Goal: Navigation & Orientation: Find specific page/section

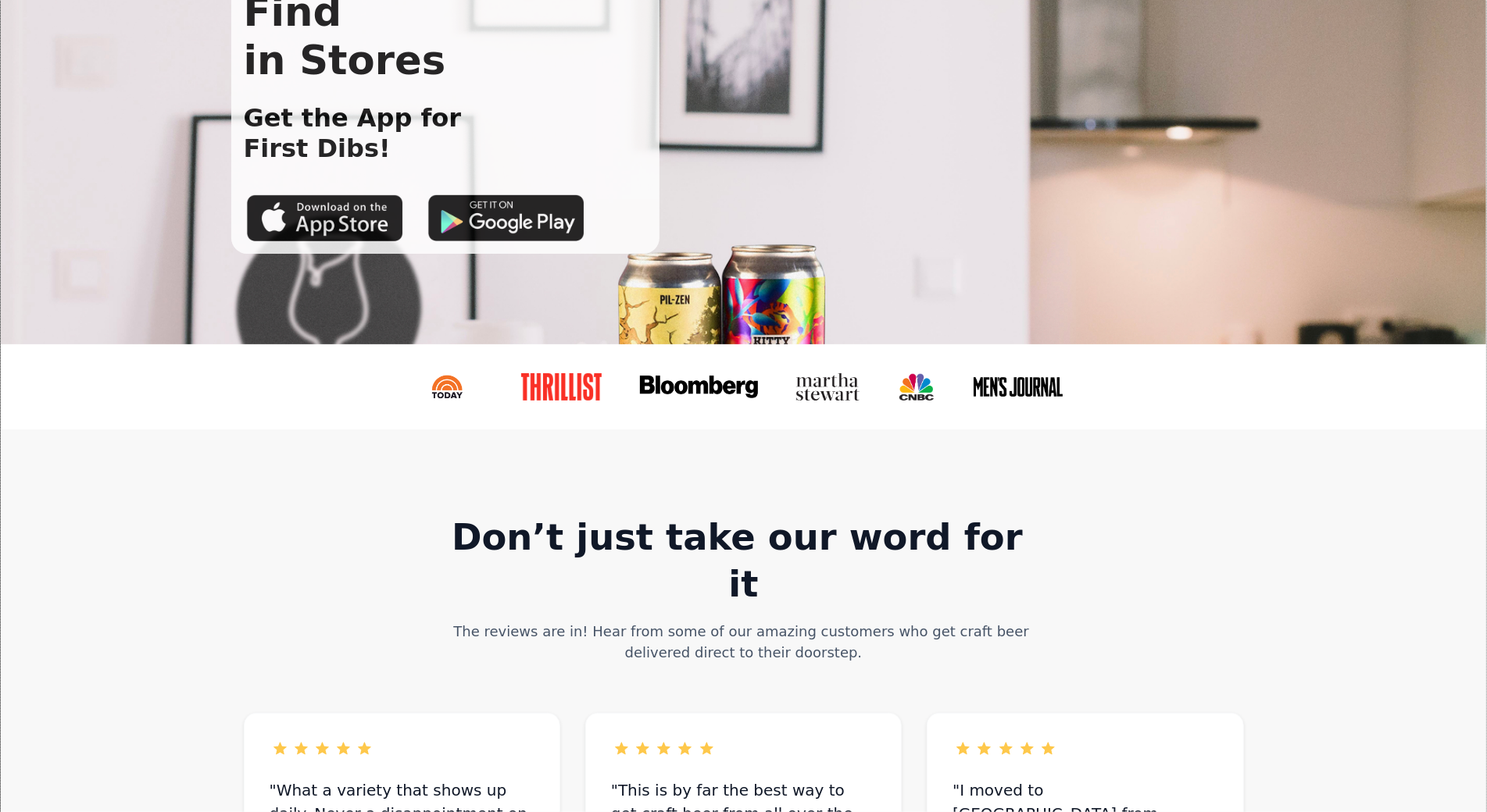
scroll to position [261, 0]
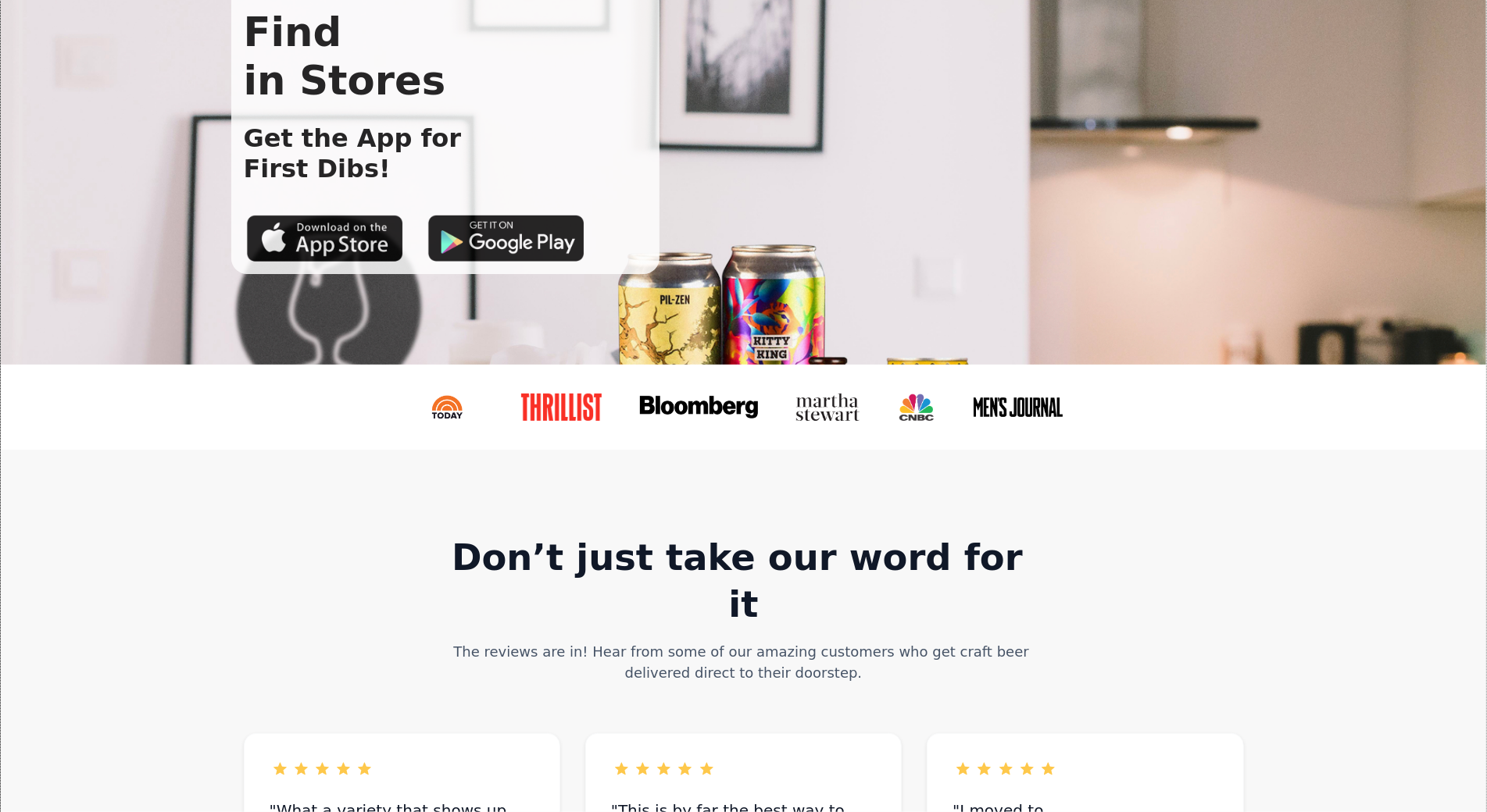
click at [913, 420] on link at bounding box center [923, 408] width 74 height 52
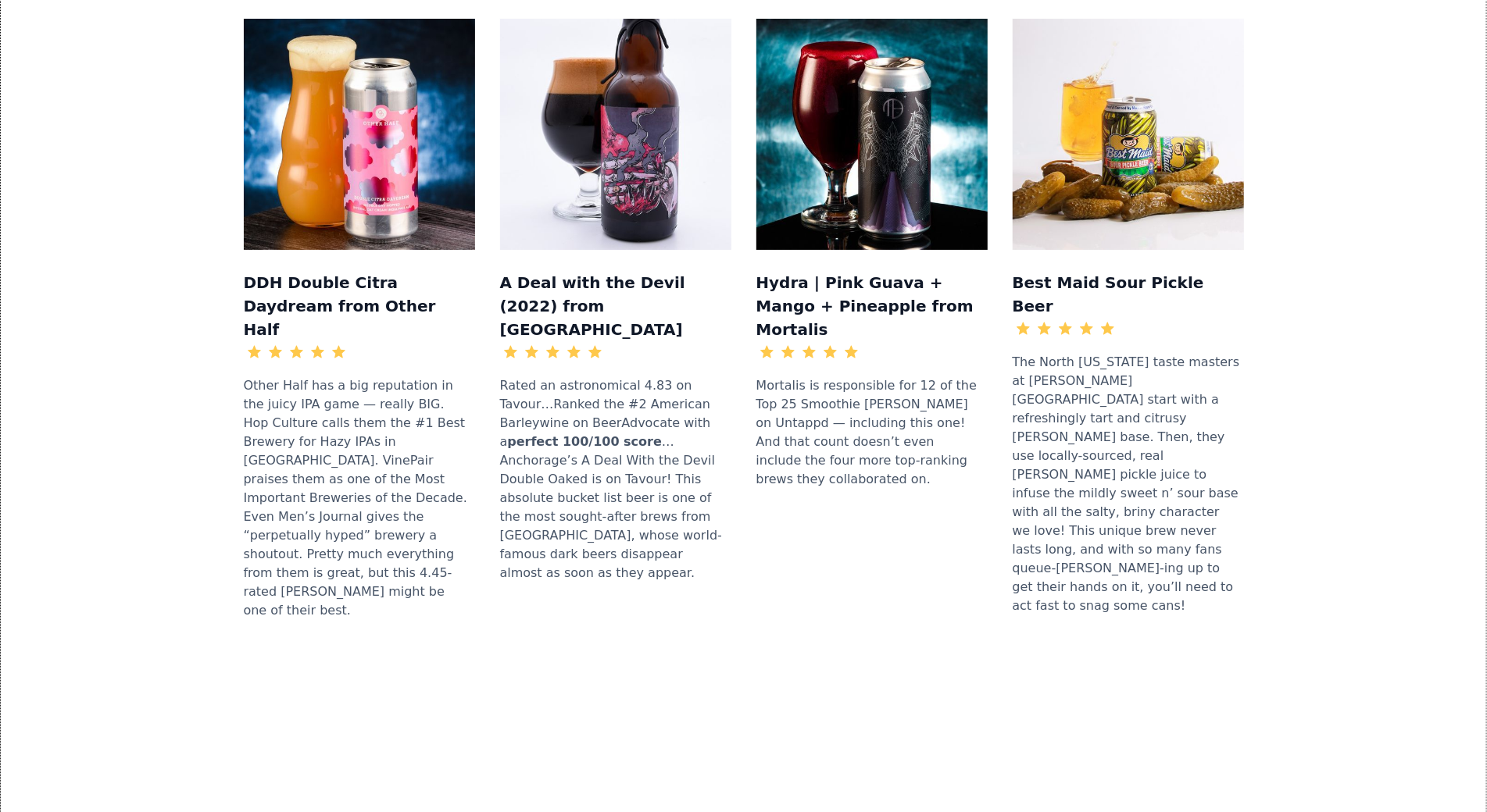
scroll to position [2287, 0]
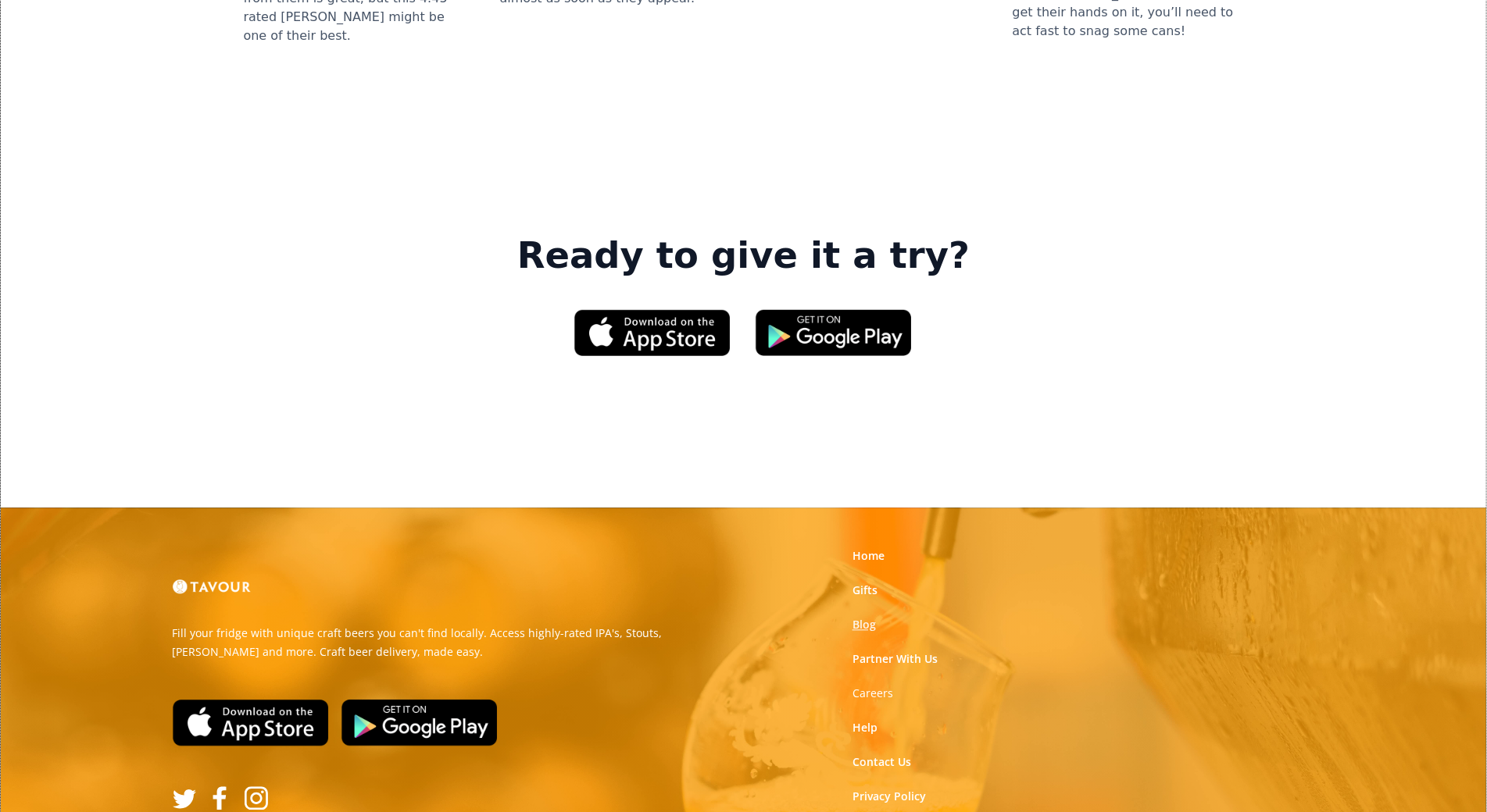
click at [853, 617] on link "Blog" at bounding box center [864, 624] width 24 height 16
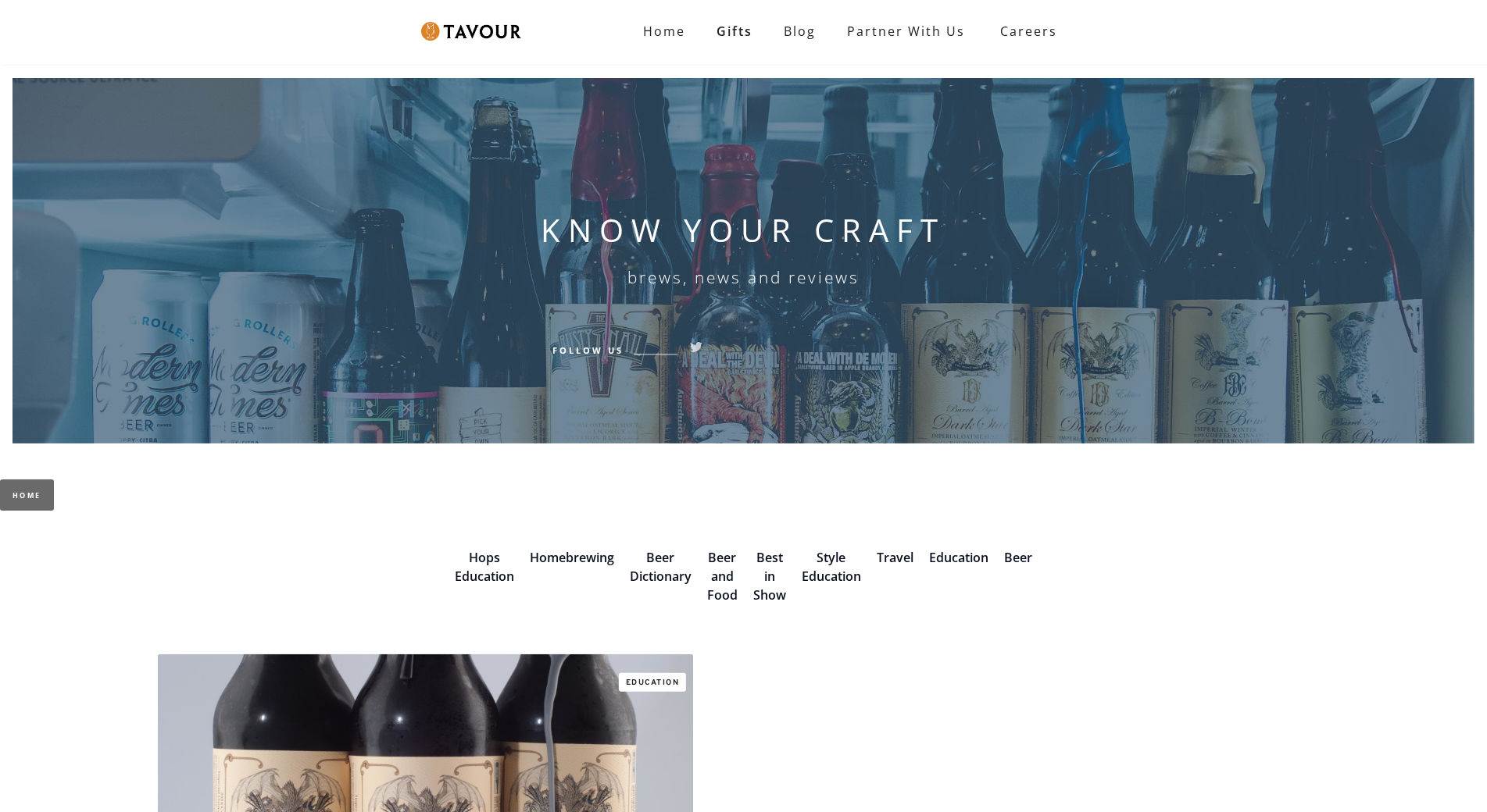
click at [853, 410] on div "KNOW YOUR CRAFT brews, news and reviews Follow Us" at bounding box center [744, 253] width 405 height 351
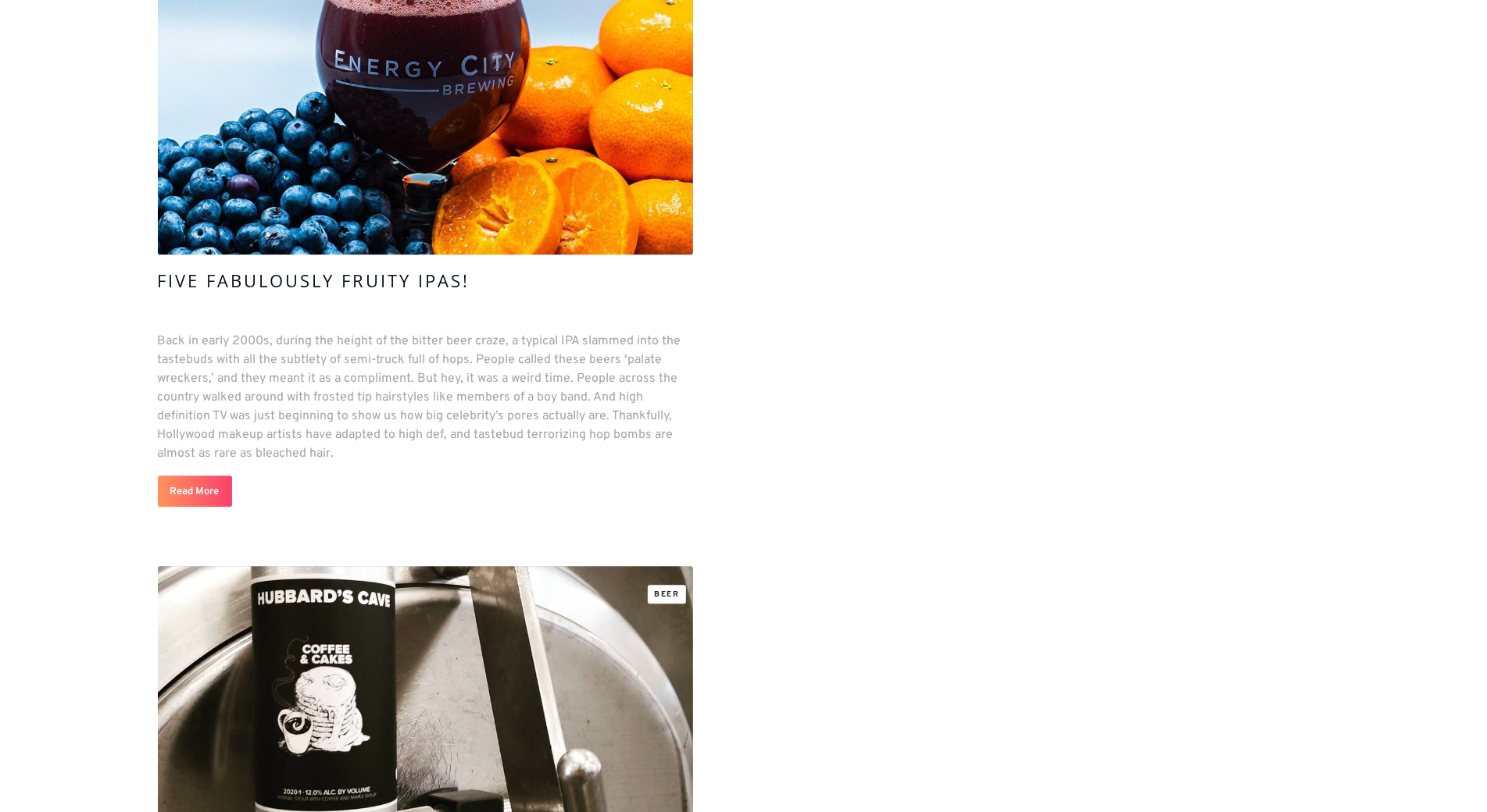
scroll to position [3223, 0]
